Goal: Understand process/instructions: Learn how to perform a task or action

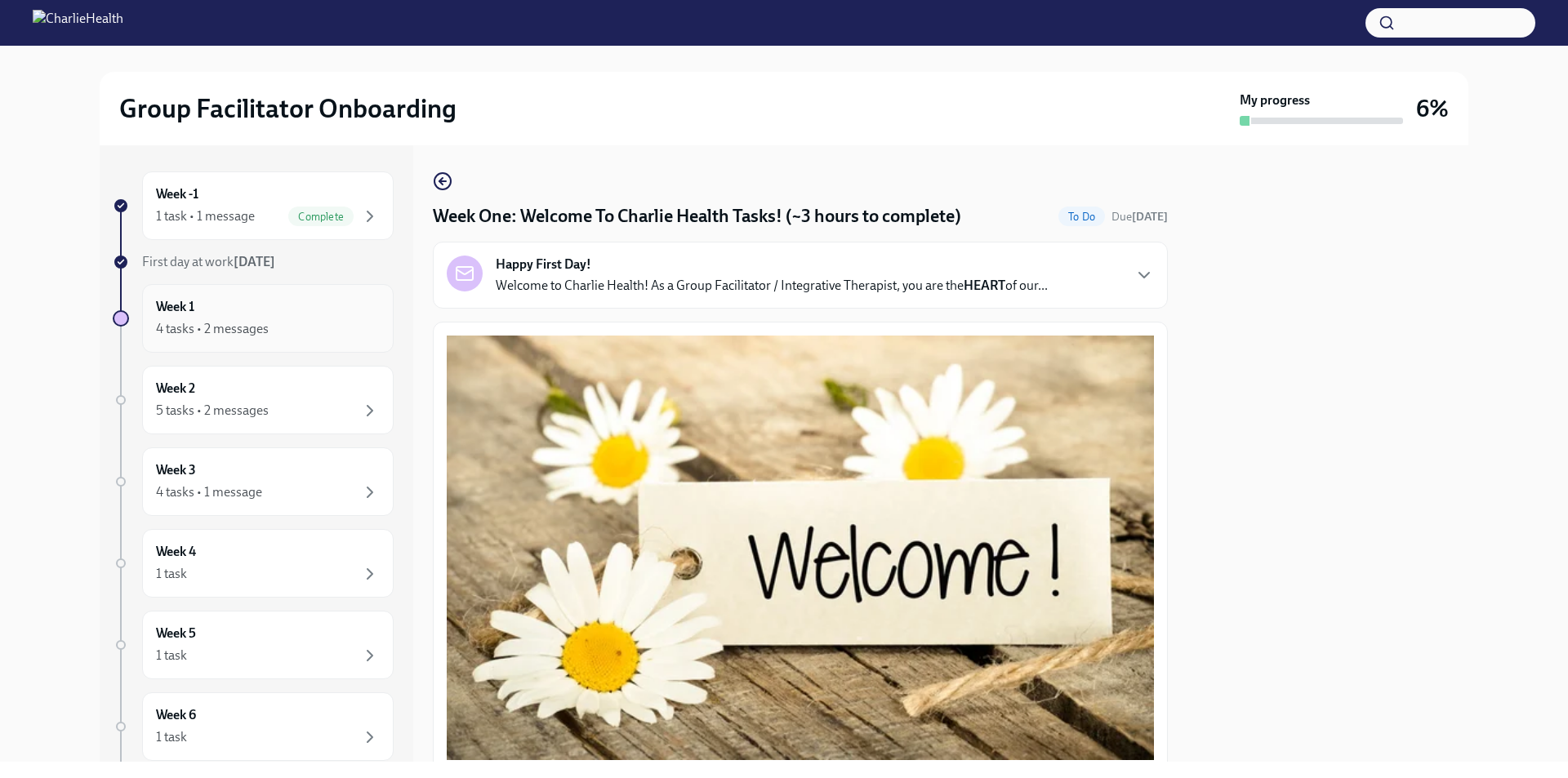
click at [269, 337] on div "4 tasks • 2 messages" at bounding box center [267, 329] width 223 height 20
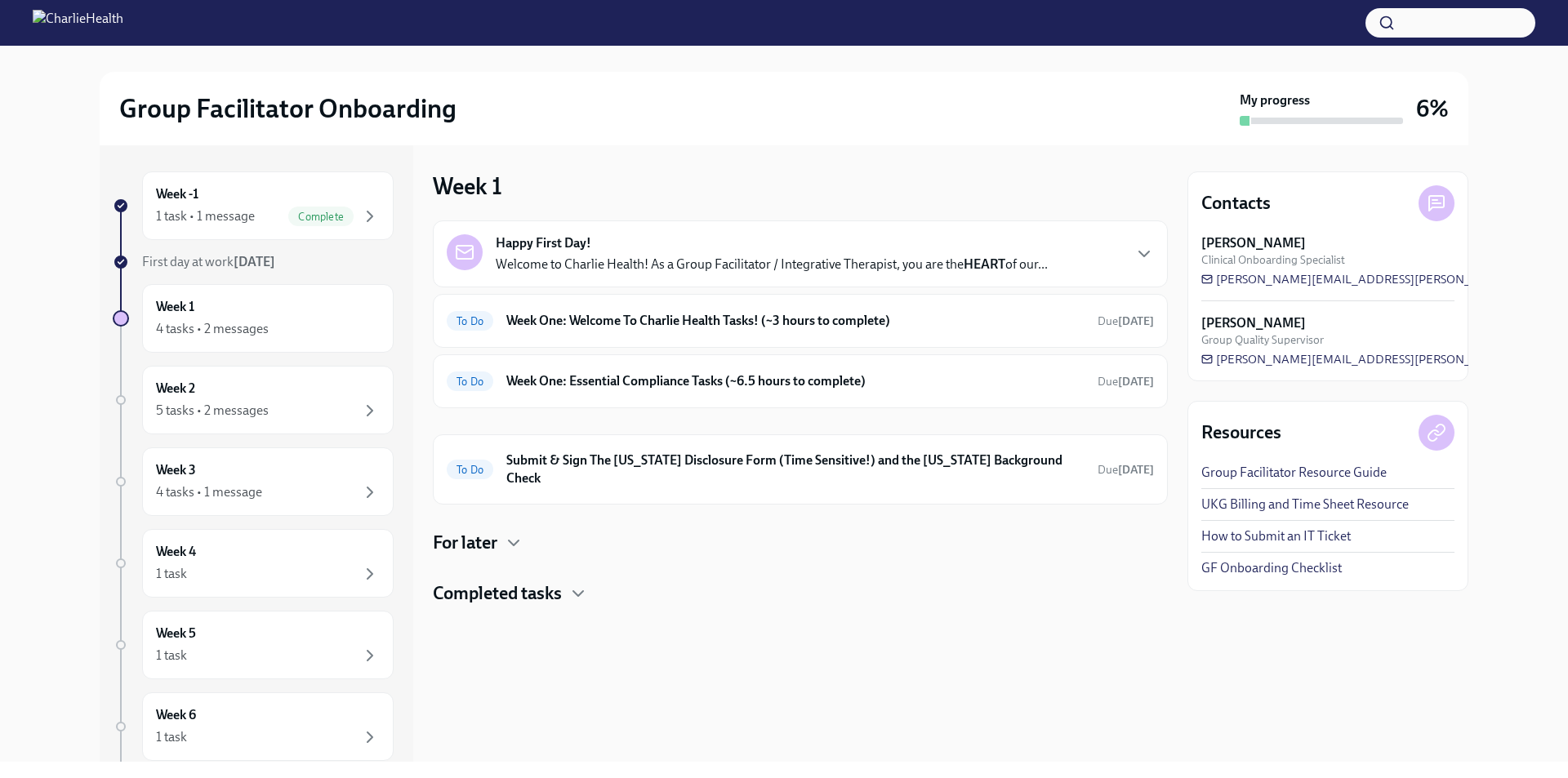
click at [582, 260] on p "Welcome to Charlie Health! As a Group Facilitator / Integrative Therapist, you …" at bounding box center [772, 264] width 552 height 18
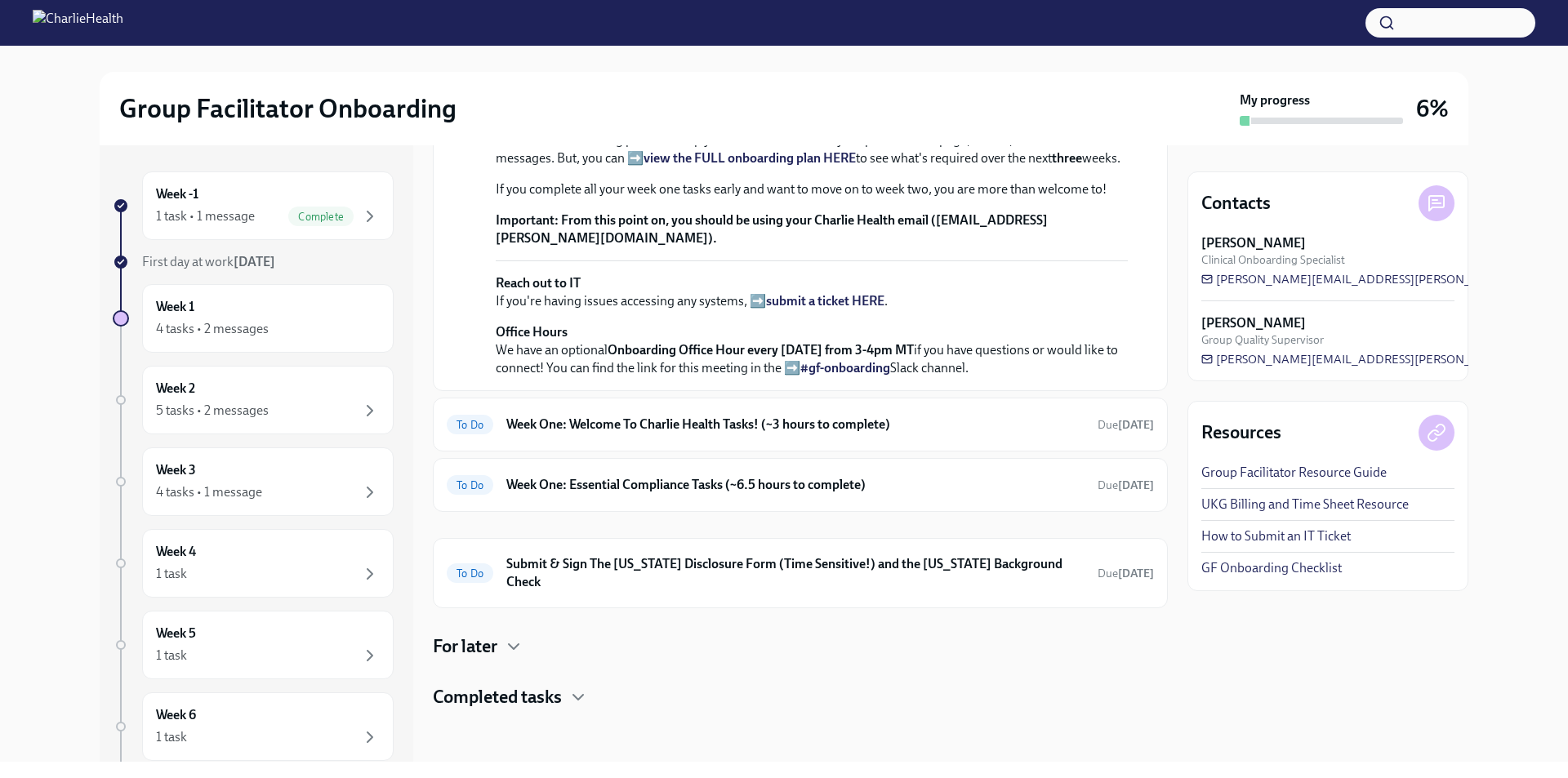
scroll to position [602, 0]
click at [659, 434] on h6 "Week One: Welcome To Charlie Health Tasks! (~3 hours to complete)" at bounding box center [795, 425] width 578 height 18
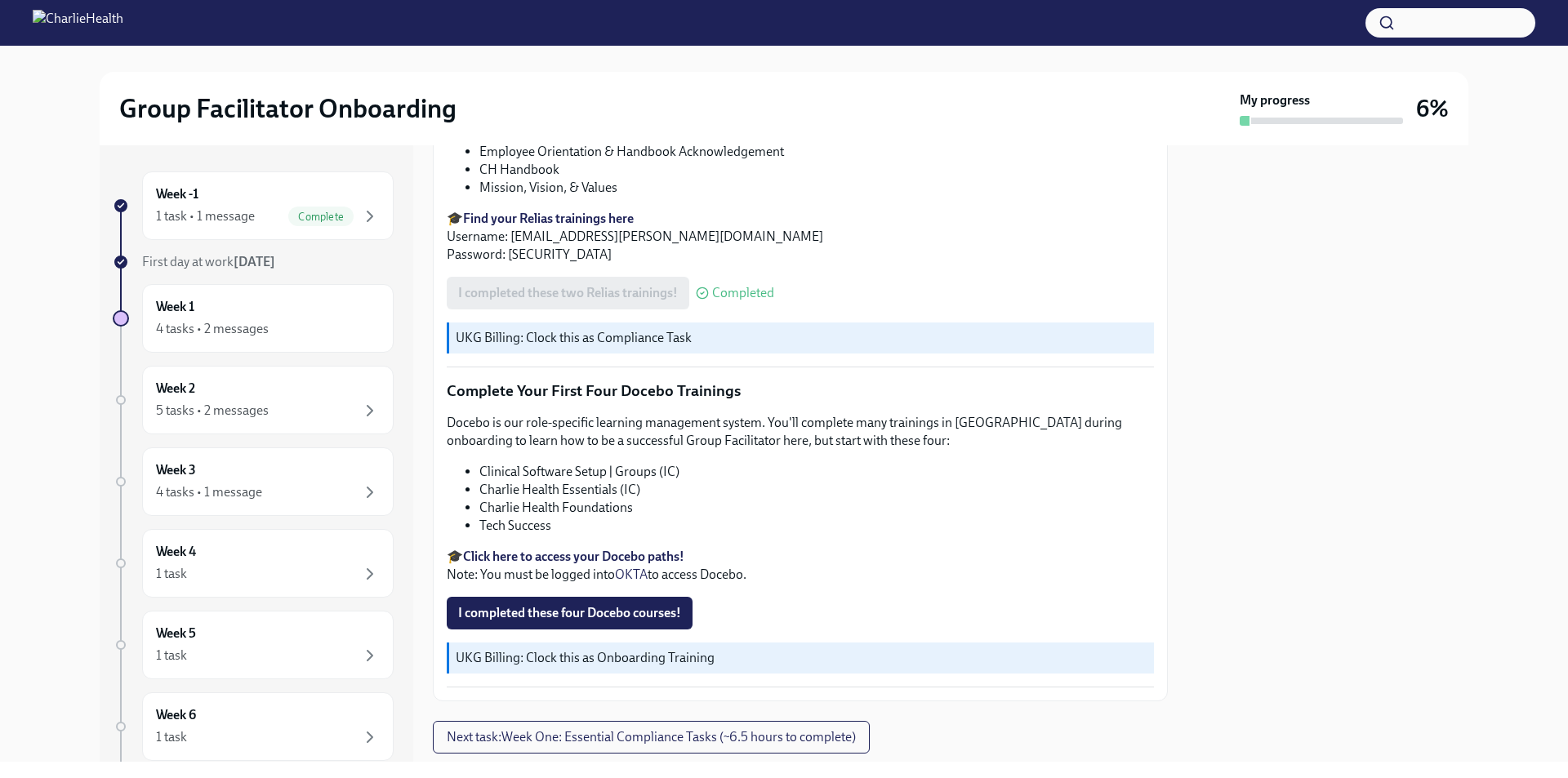
scroll to position [2160, 0]
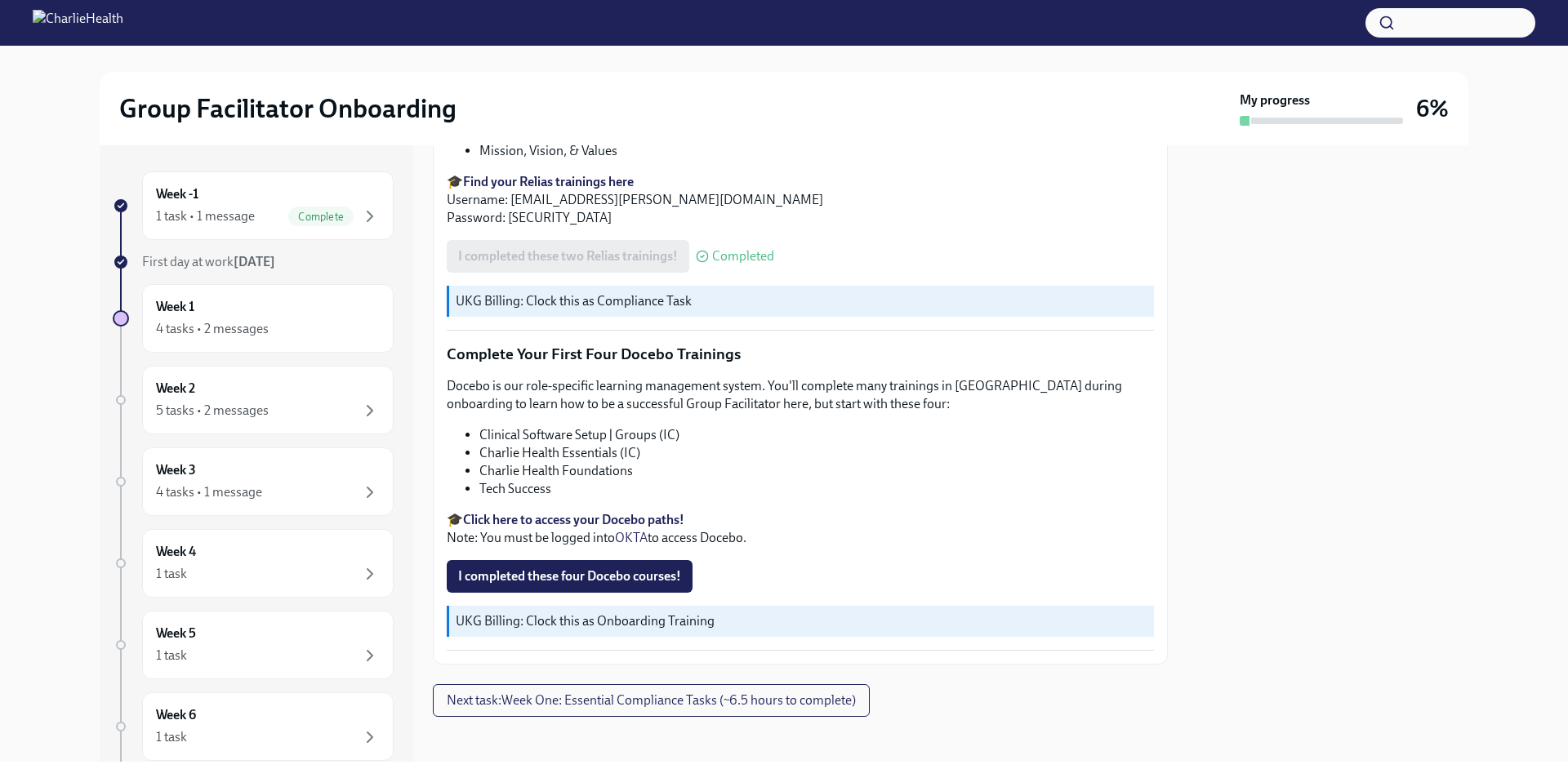
click at [589, 515] on strong "Click here to access your Docebo paths!" at bounding box center [573, 519] width 222 height 15
click at [631, 530] on link "OKTA" at bounding box center [631, 537] width 33 height 15
click at [624, 512] on strong "Click here to access your Docebo paths!" at bounding box center [573, 519] width 222 height 15
